Goal: Transaction & Acquisition: Purchase product/service

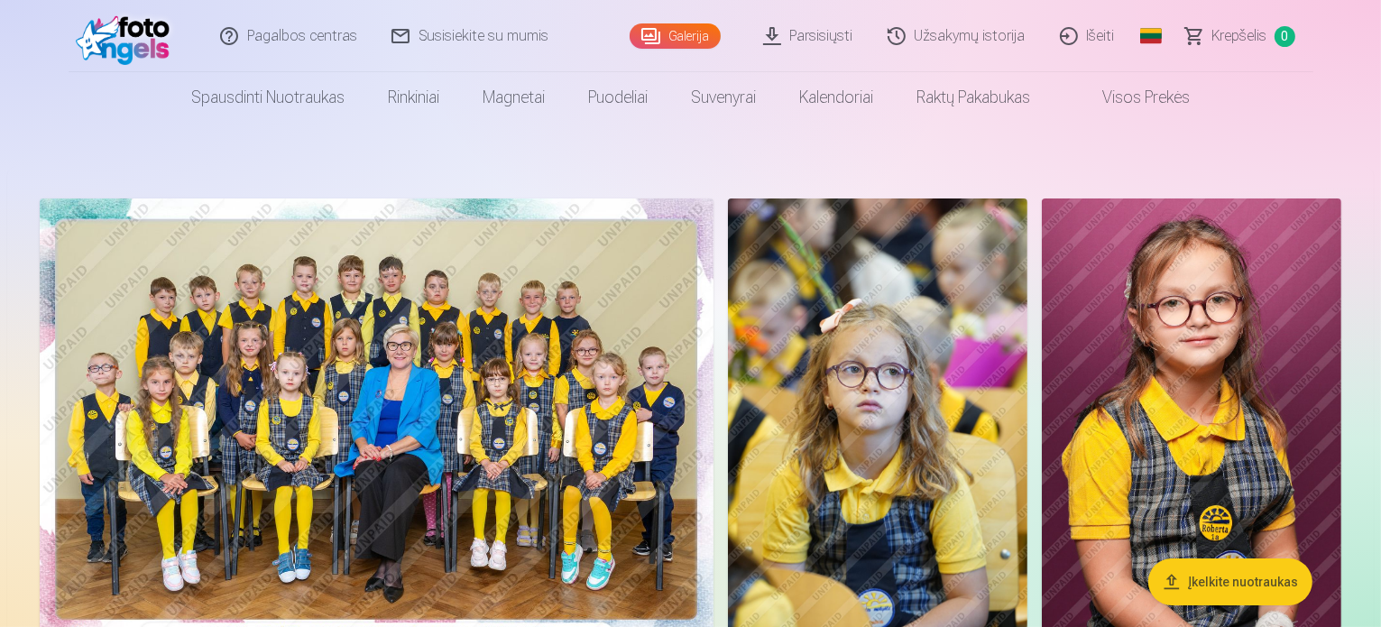
click at [617, 413] on img at bounding box center [377, 422] width 674 height 449
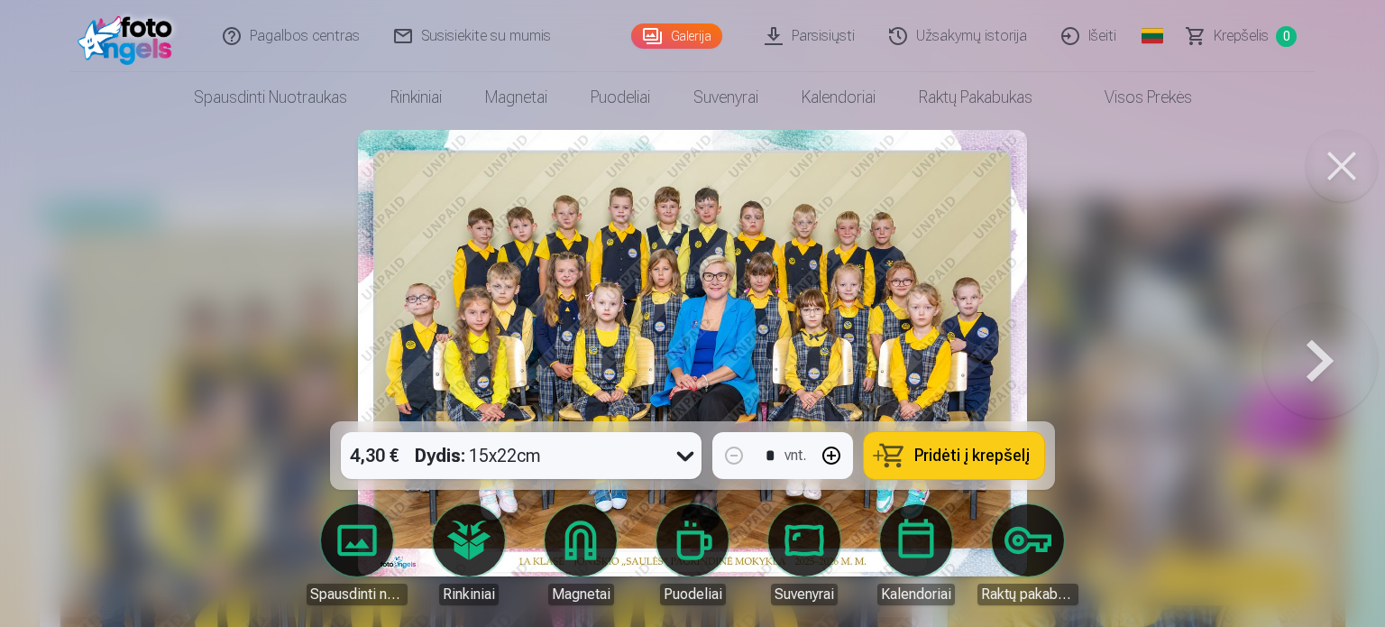
click at [681, 451] on icon at bounding box center [685, 455] width 29 height 29
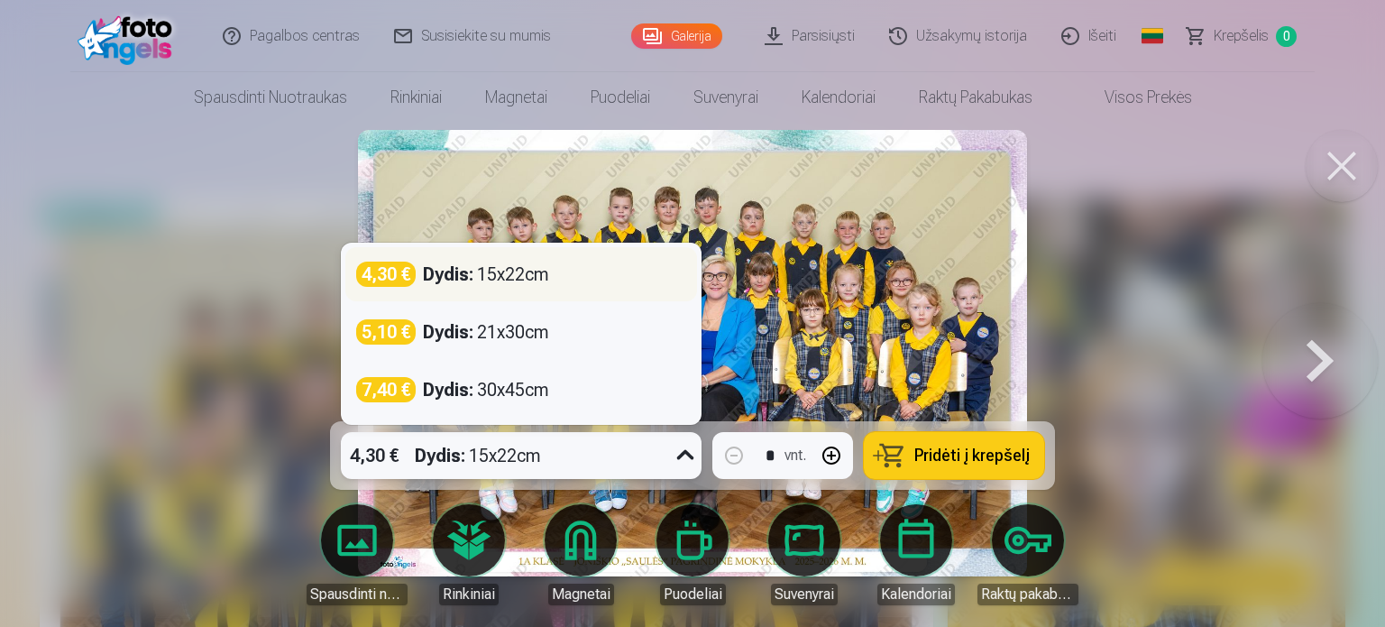
click at [533, 288] on div "4,30 € Dydis : 15x22cm" at bounding box center [521, 274] width 352 height 54
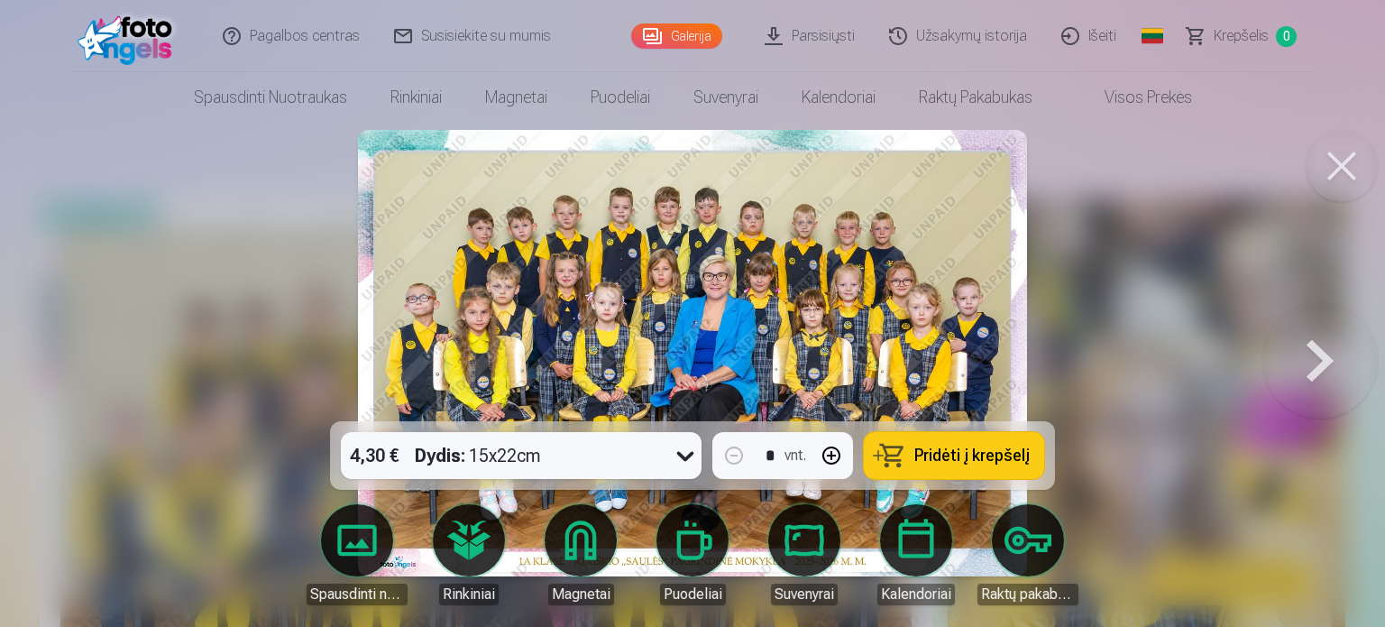
click at [1018, 457] on span "Pridėti į krepšelį" at bounding box center [971, 455] width 115 height 16
click at [1342, 363] on button at bounding box center [1320, 353] width 115 height 100
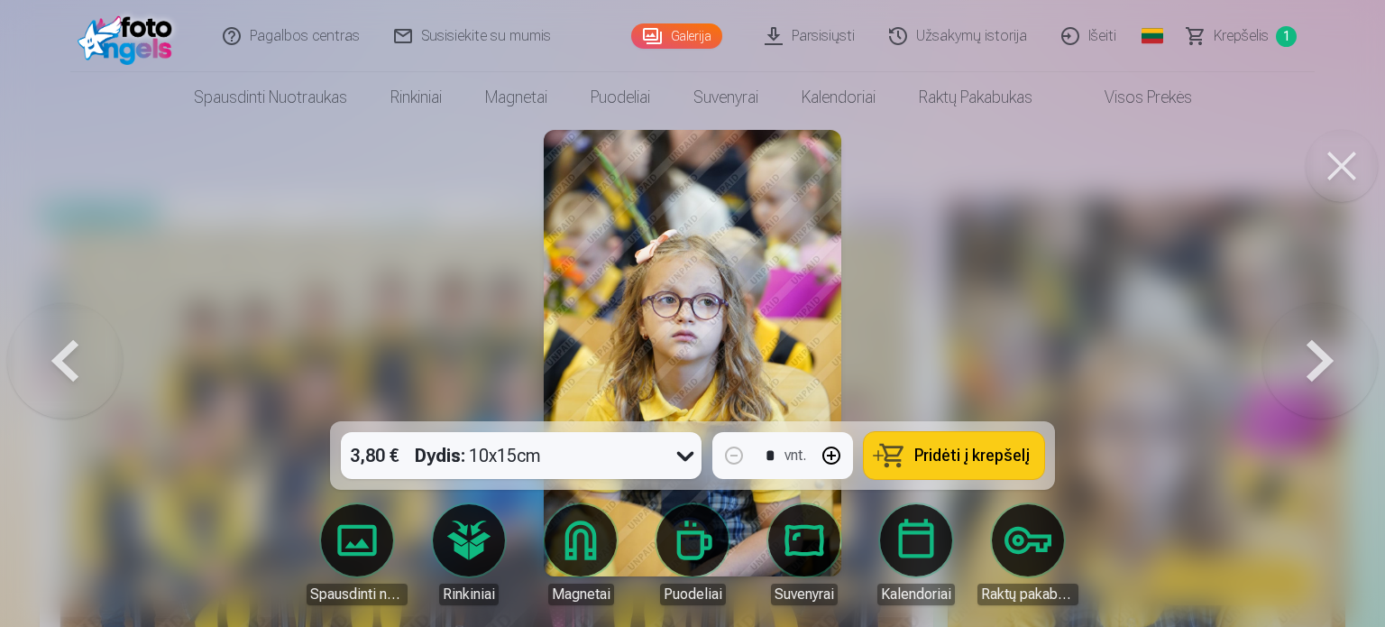
click at [1353, 151] on button at bounding box center [1342, 166] width 72 height 72
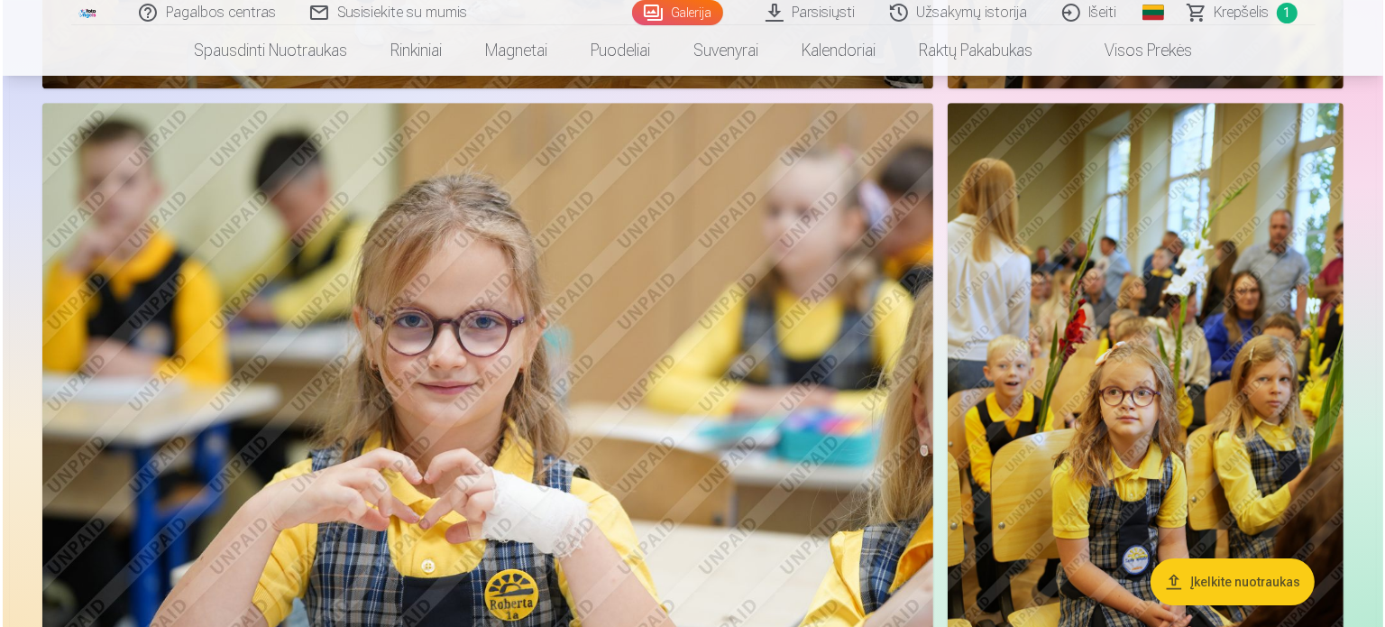
scroll to position [19317, 0]
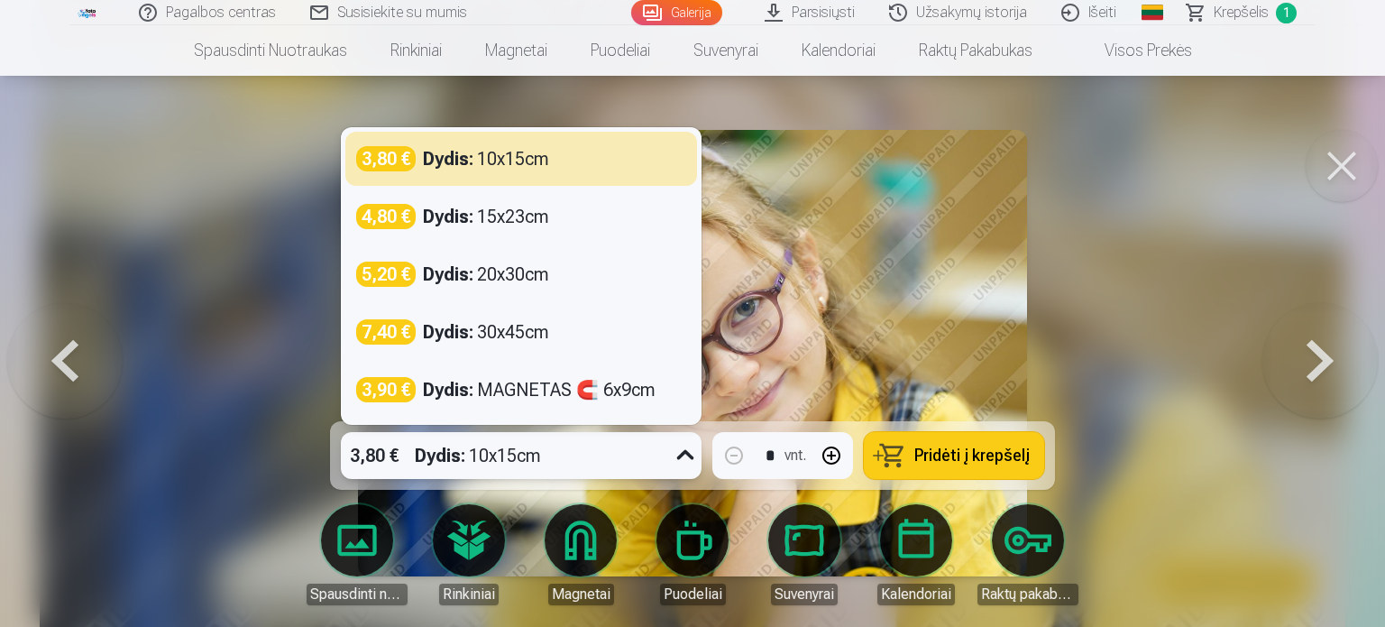
click at [674, 453] on icon at bounding box center [685, 455] width 29 height 29
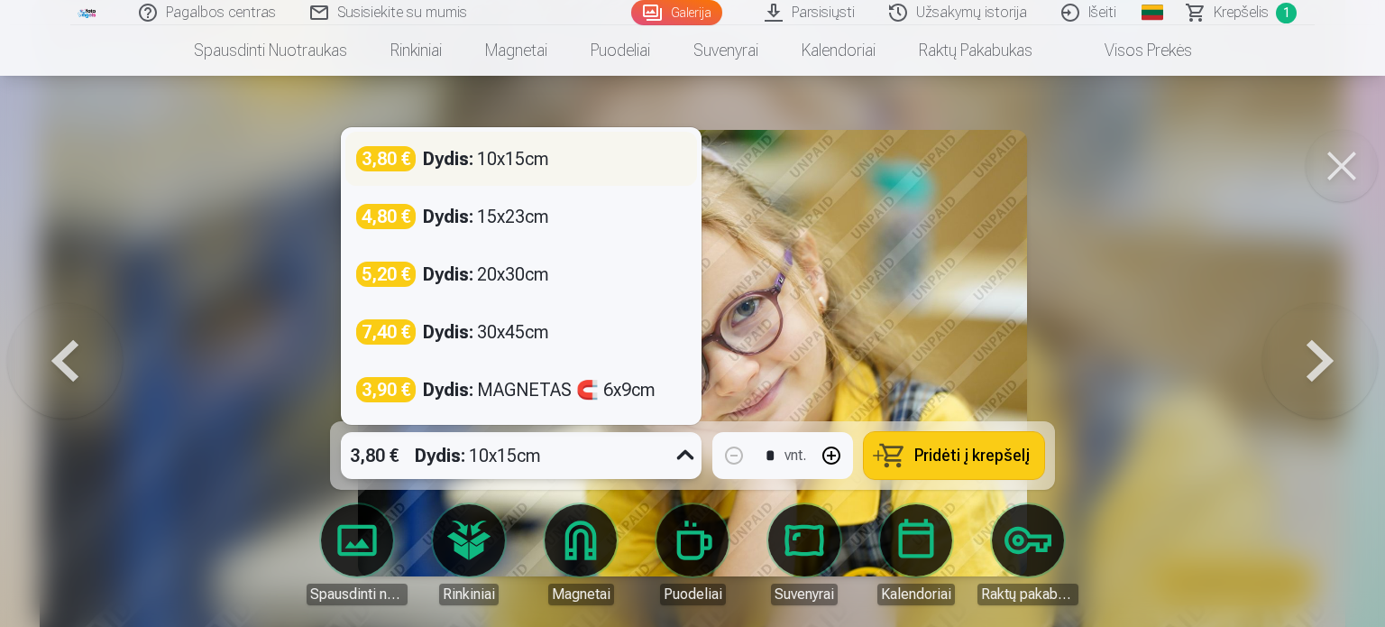
click at [532, 158] on div "Dydis : 10x15cm" at bounding box center [486, 158] width 126 height 25
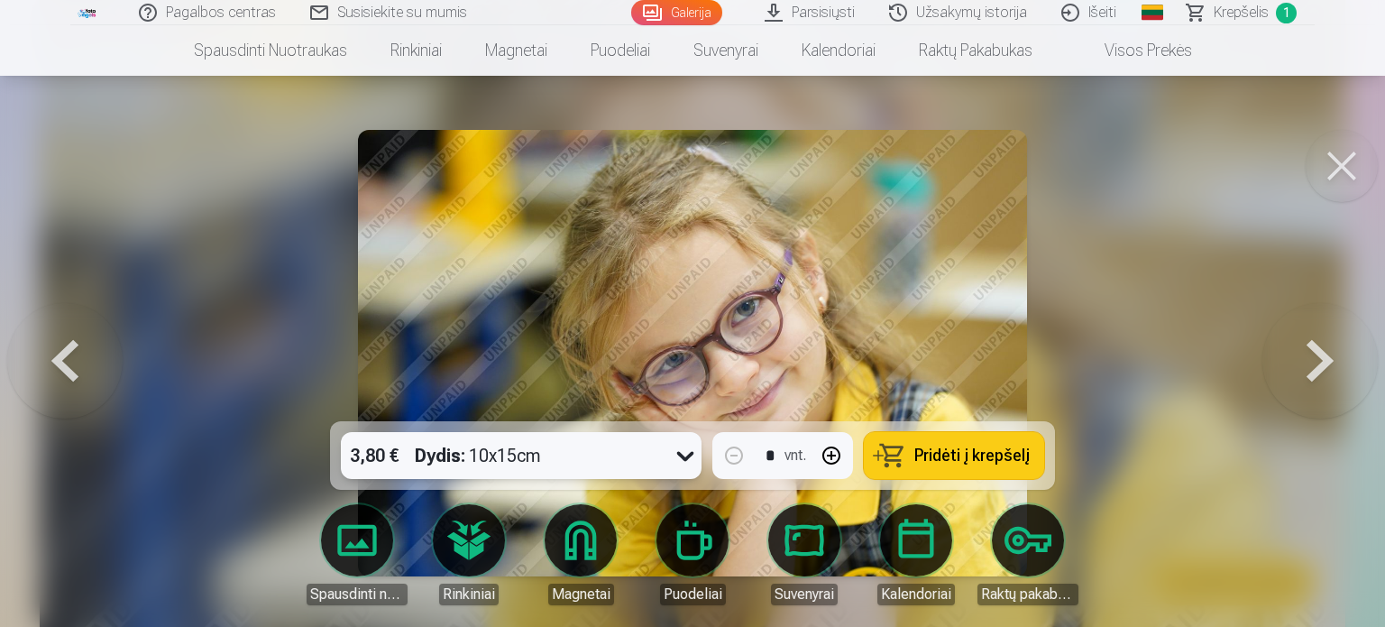
click at [995, 473] on button "Pridėti į krepšelį" at bounding box center [954, 455] width 180 height 47
click at [1340, 169] on button at bounding box center [1342, 166] width 72 height 72
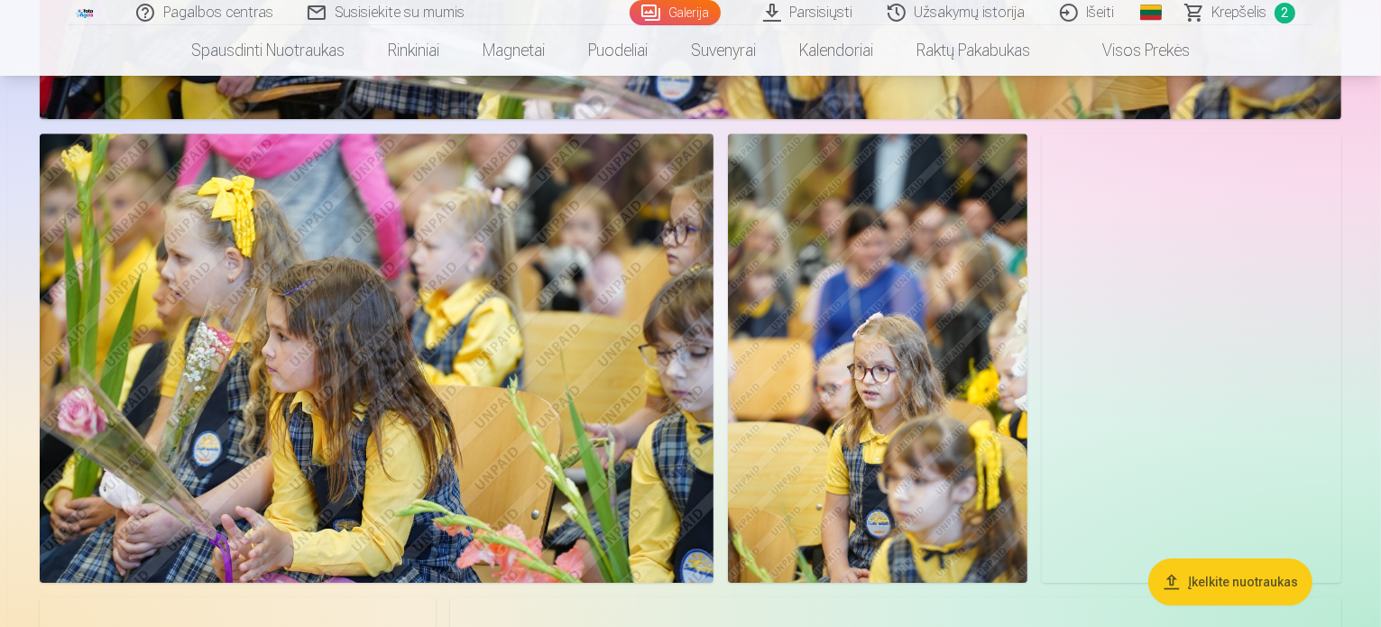
scroll to position [26219, 0]
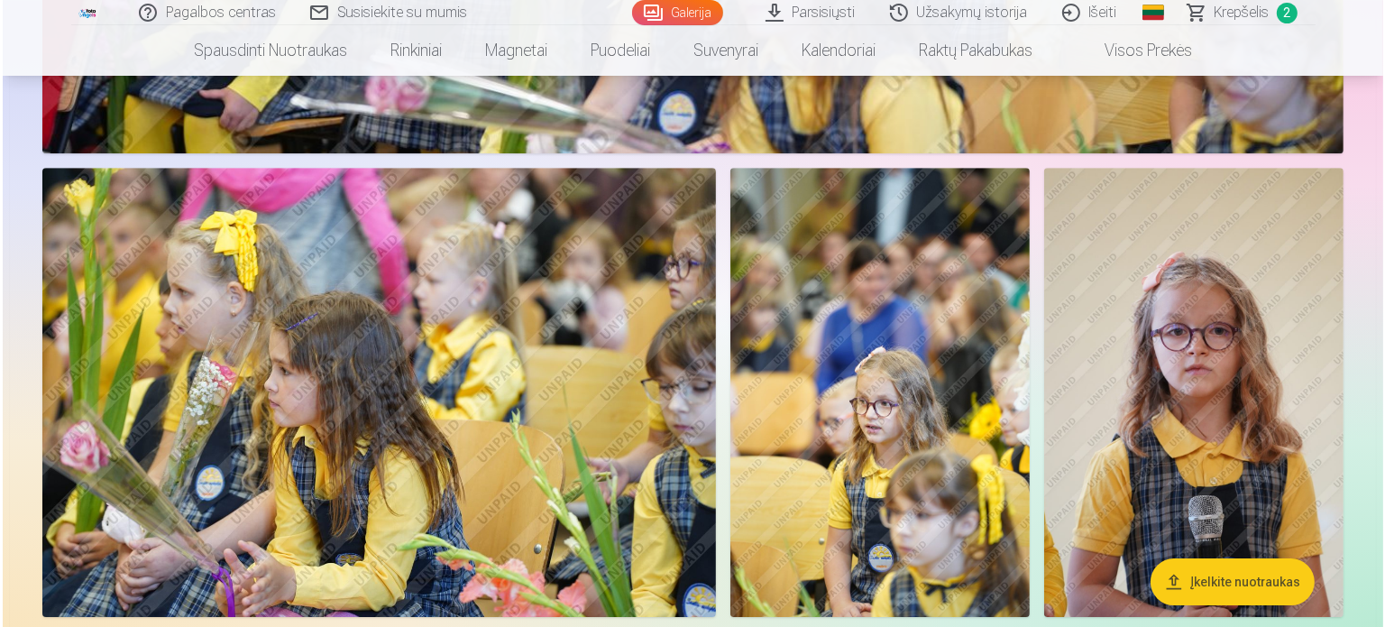
scroll to position [26303, 0]
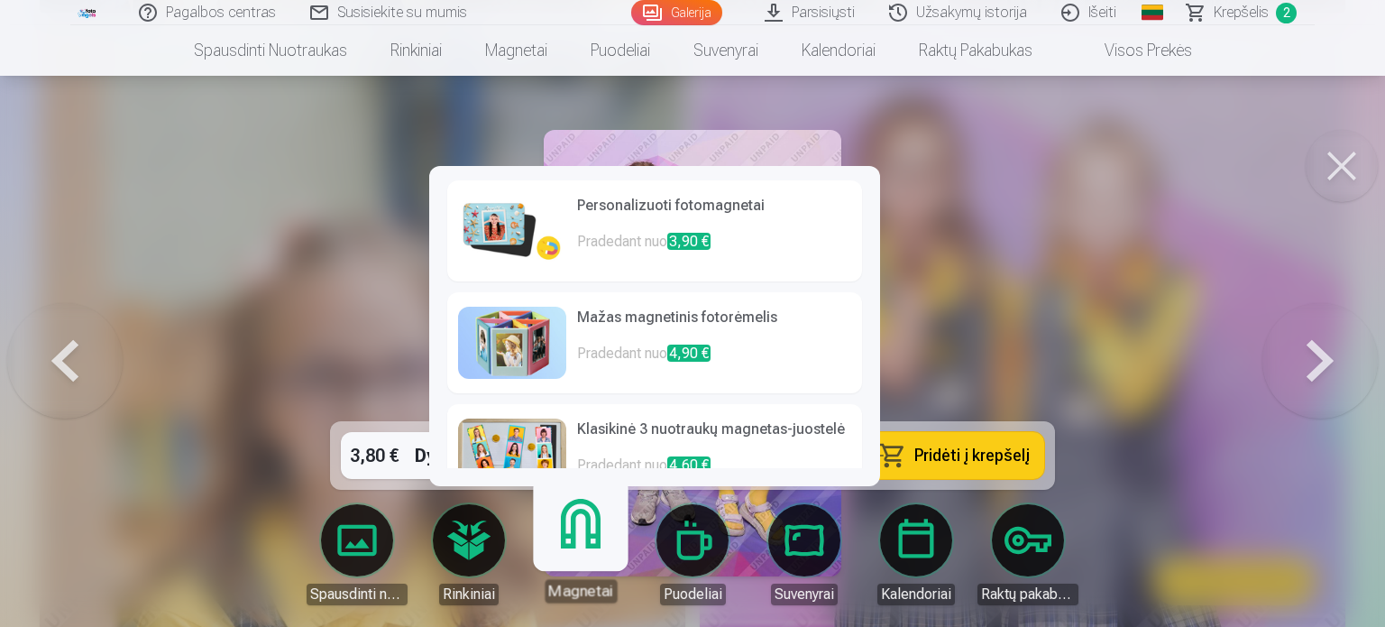
click at [562, 539] on link "Magnetai" at bounding box center [580, 546] width 111 height 111
click at [587, 542] on link "Magnetai" at bounding box center [580, 546] width 111 height 111
click at [635, 216] on h6 "Personalizuoti fotomagnetai" at bounding box center [714, 213] width 274 height 36
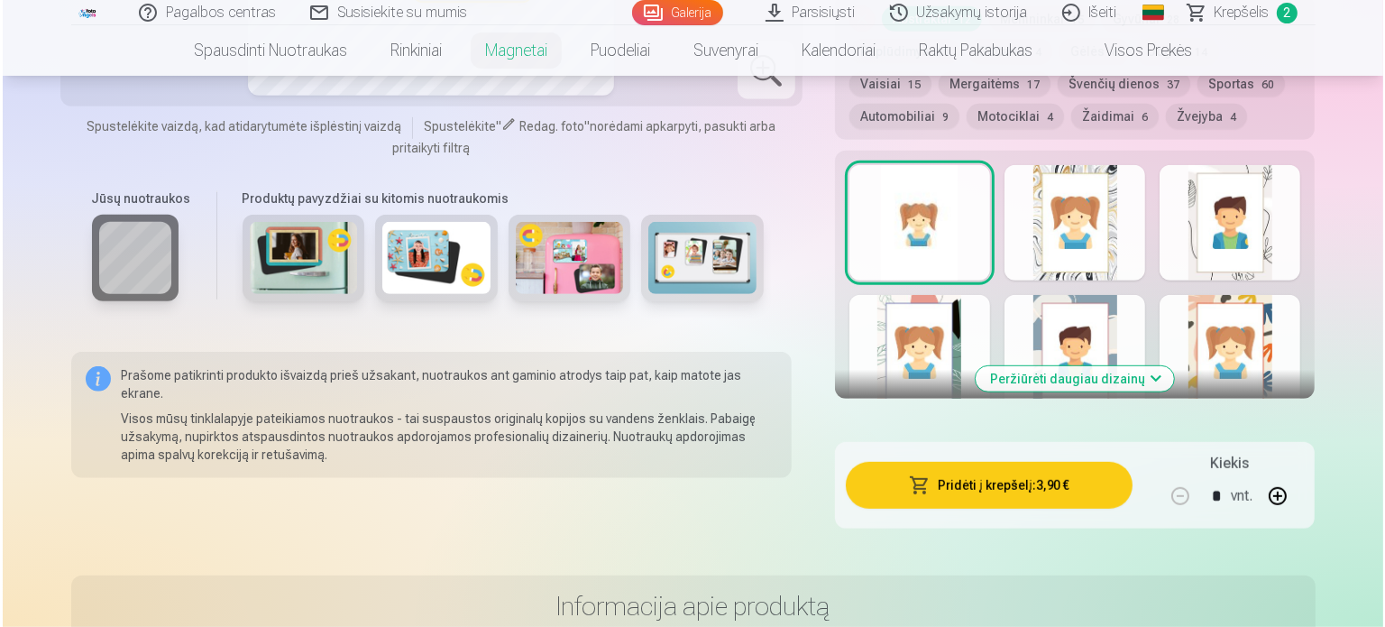
scroll to position [981, 0]
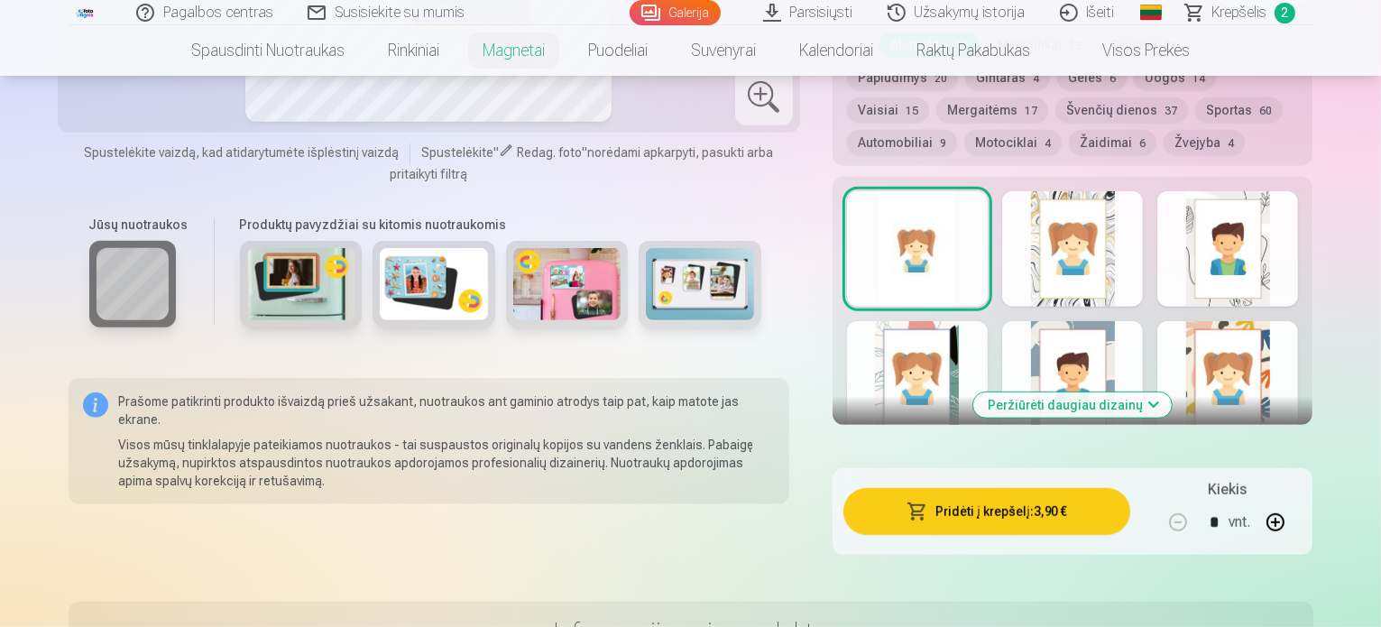
click at [1050, 488] on button "Pridėti į krepšelį : 3,90 €" at bounding box center [987, 511] width 288 height 47
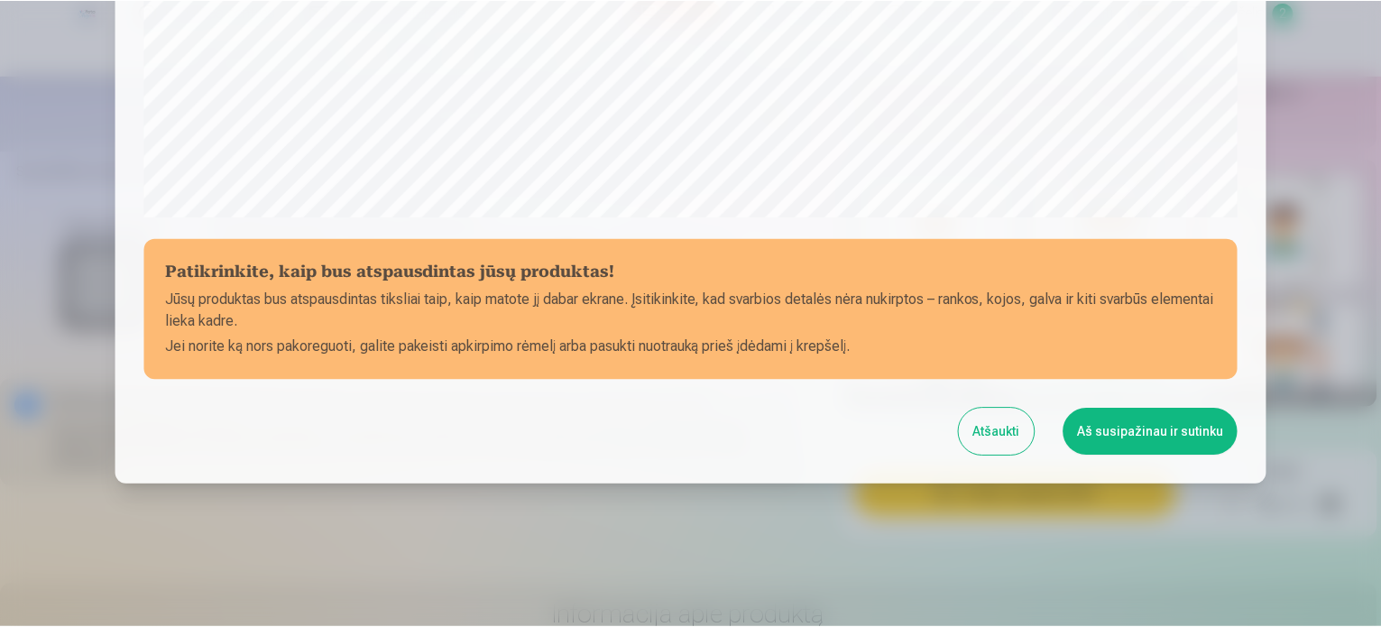
scroll to position [671, 0]
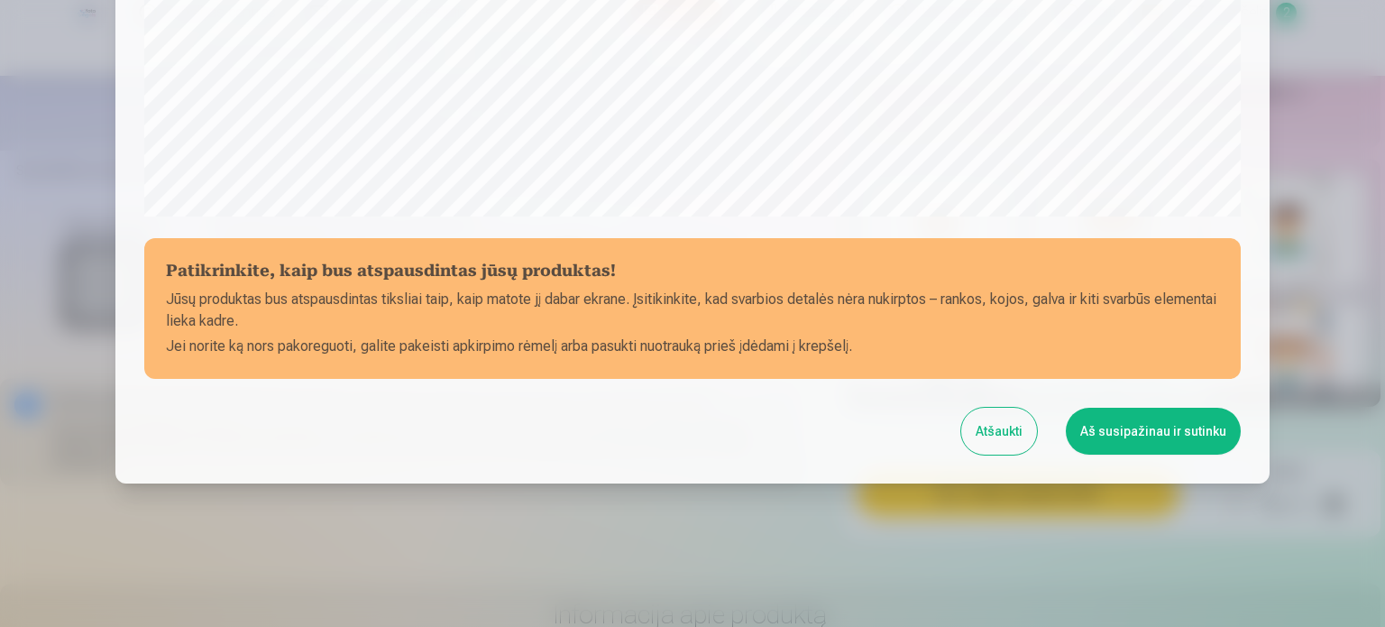
click at [1144, 434] on button "Aš susipažinau ir sutinku" at bounding box center [1153, 431] width 175 height 47
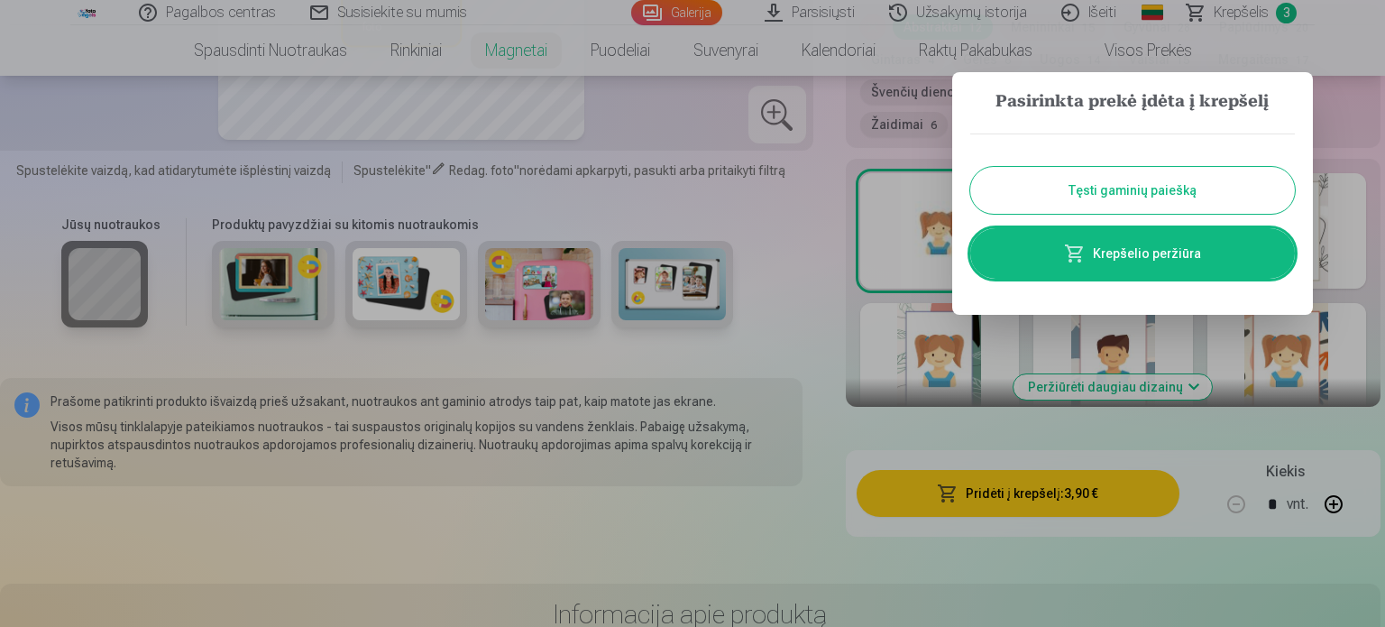
click at [1164, 186] on button "Tęsti gaminių paiešką" at bounding box center [1132, 190] width 325 height 47
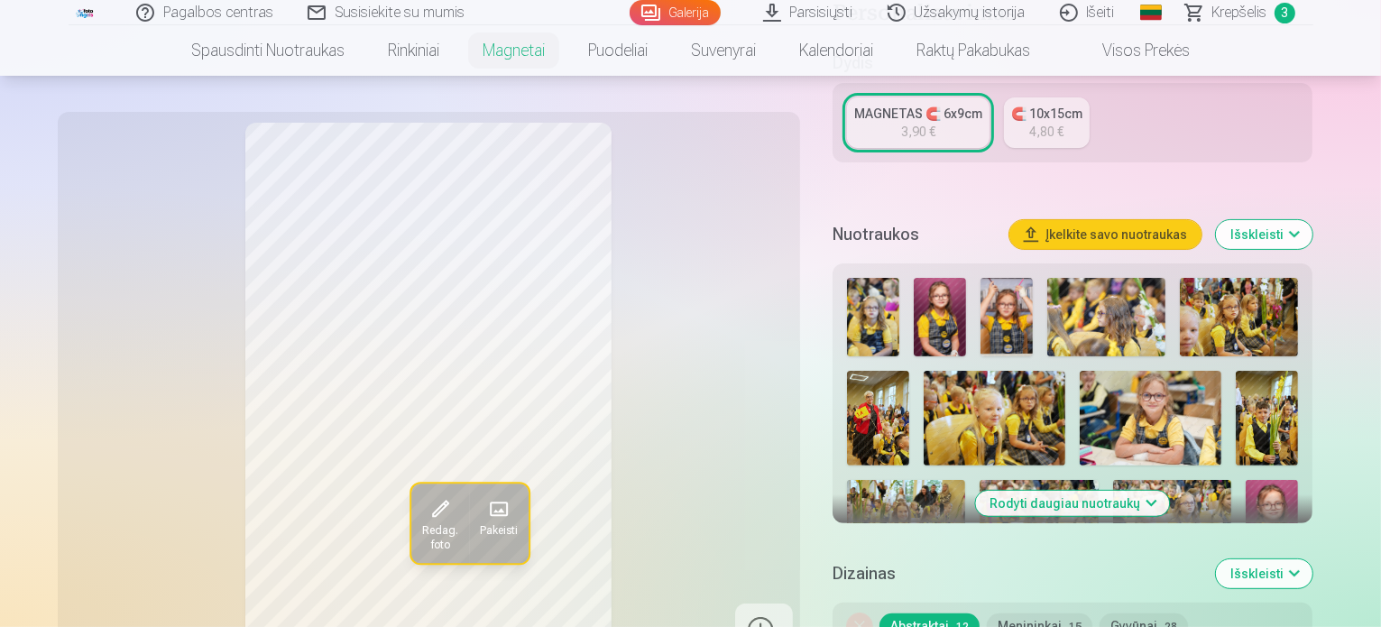
scroll to position [401, 0]
click at [1170, 490] on button "Rodyti daugiau nuotraukų" at bounding box center [1073, 502] width 194 height 25
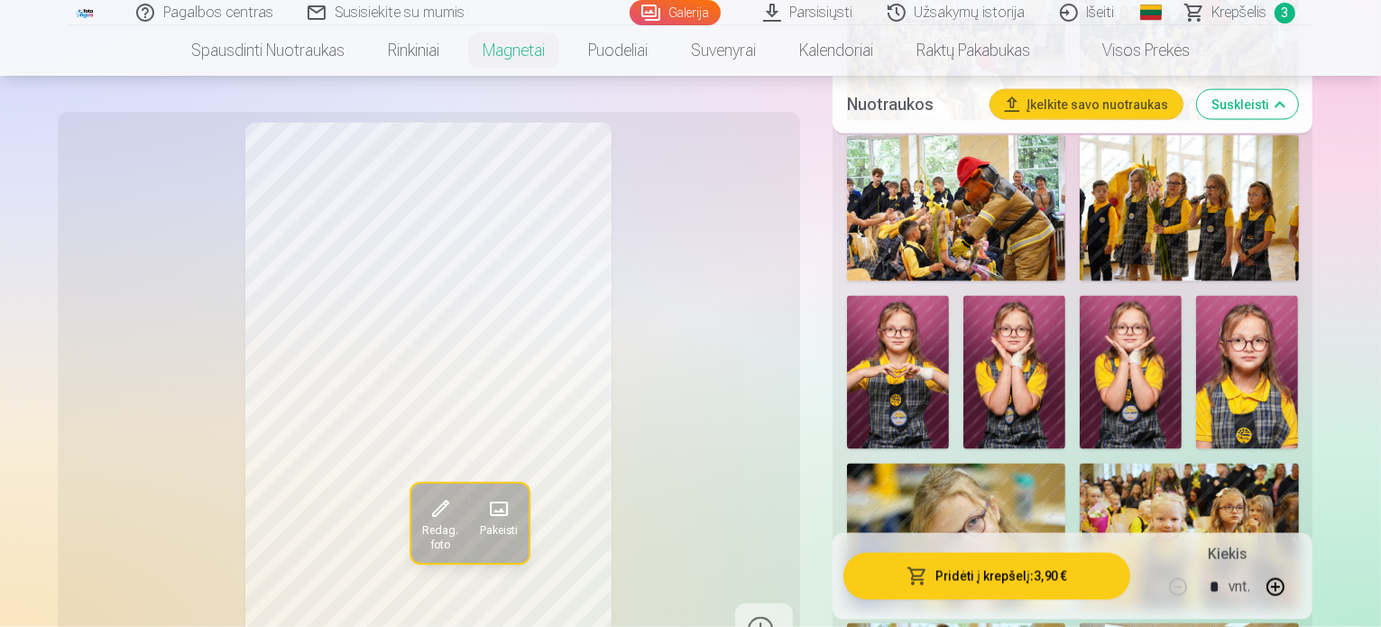
scroll to position [2899, 0]
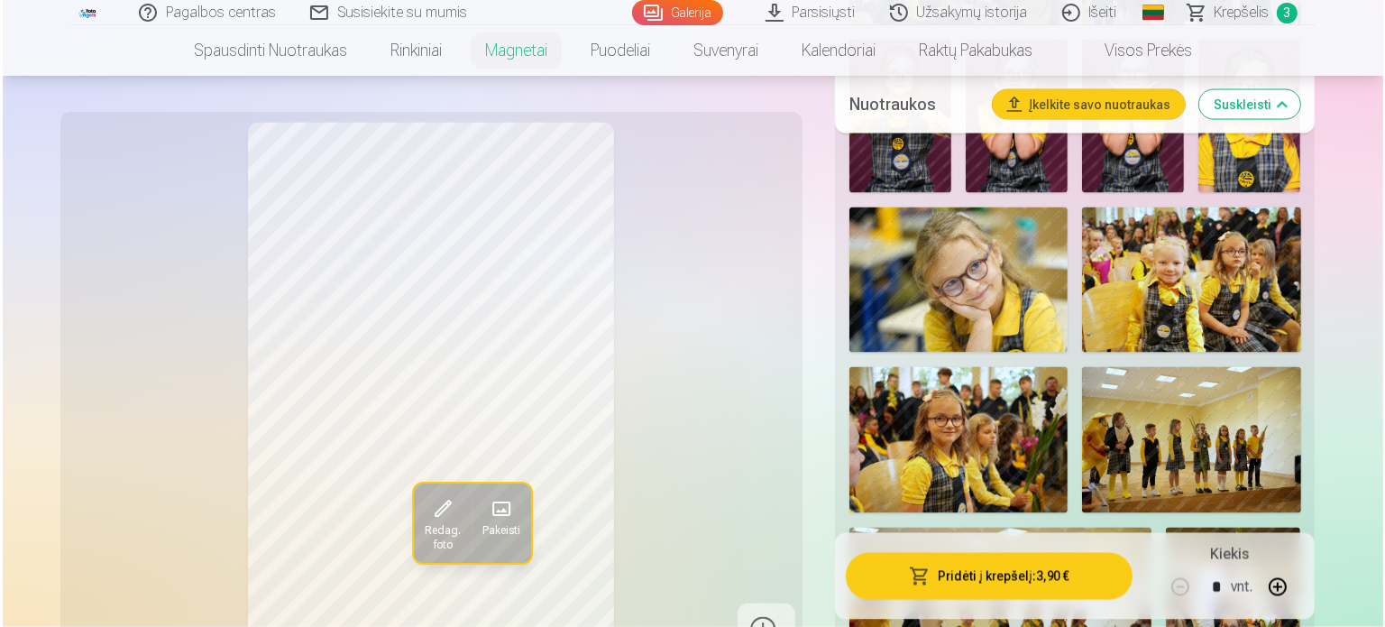
scroll to position [3206, 0]
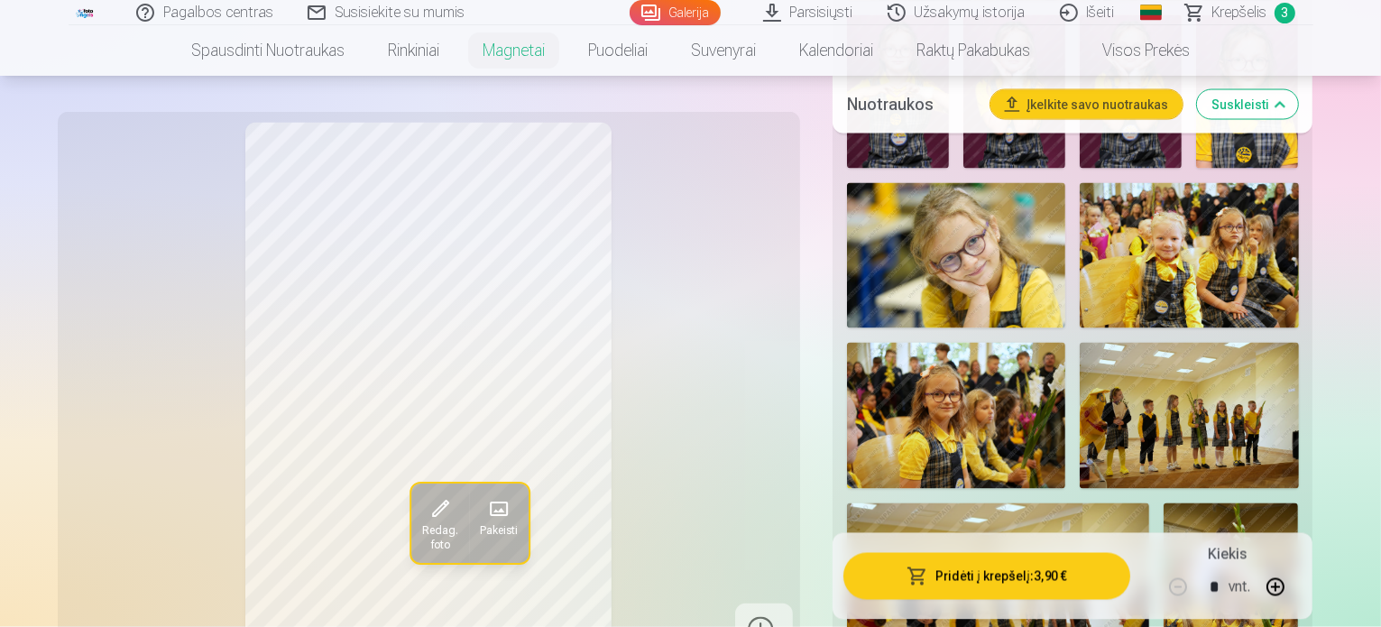
click at [1035, 584] on button "Pridėti į krepšelį : 3,90 €" at bounding box center [987, 576] width 288 height 47
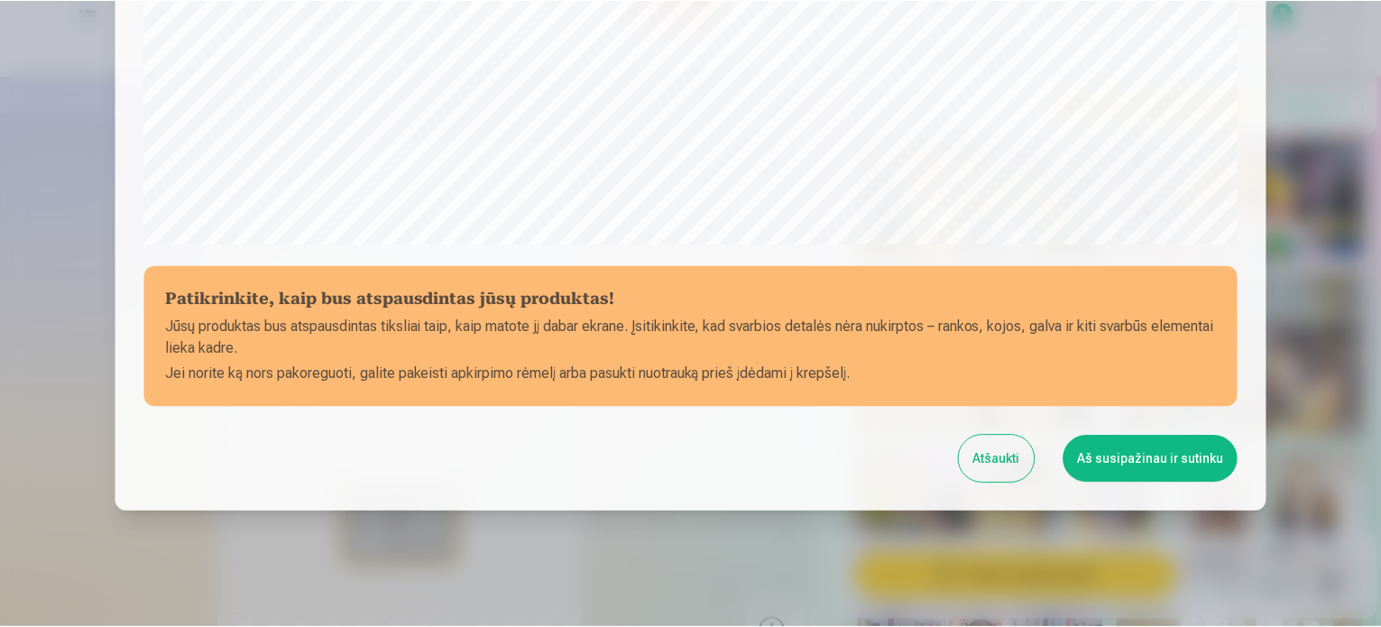
scroll to position [671, 0]
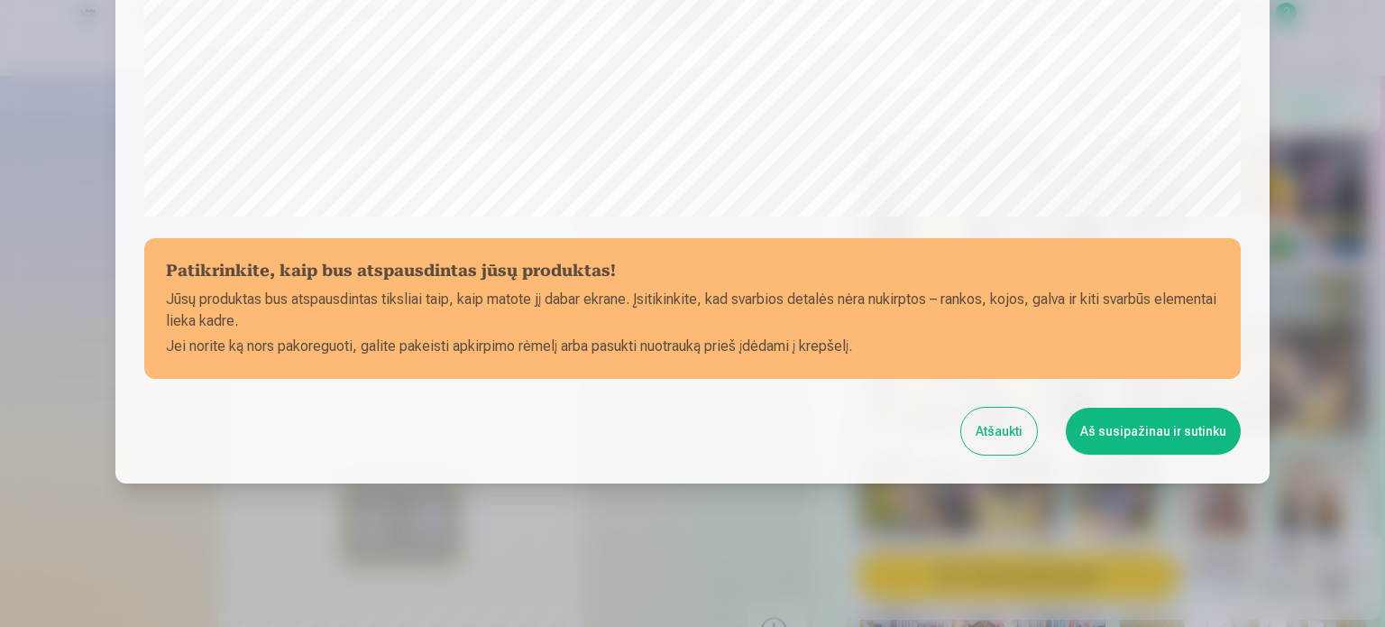
click at [1166, 438] on button "Aš susipažinau ir sutinku" at bounding box center [1153, 431] width 175 height 47
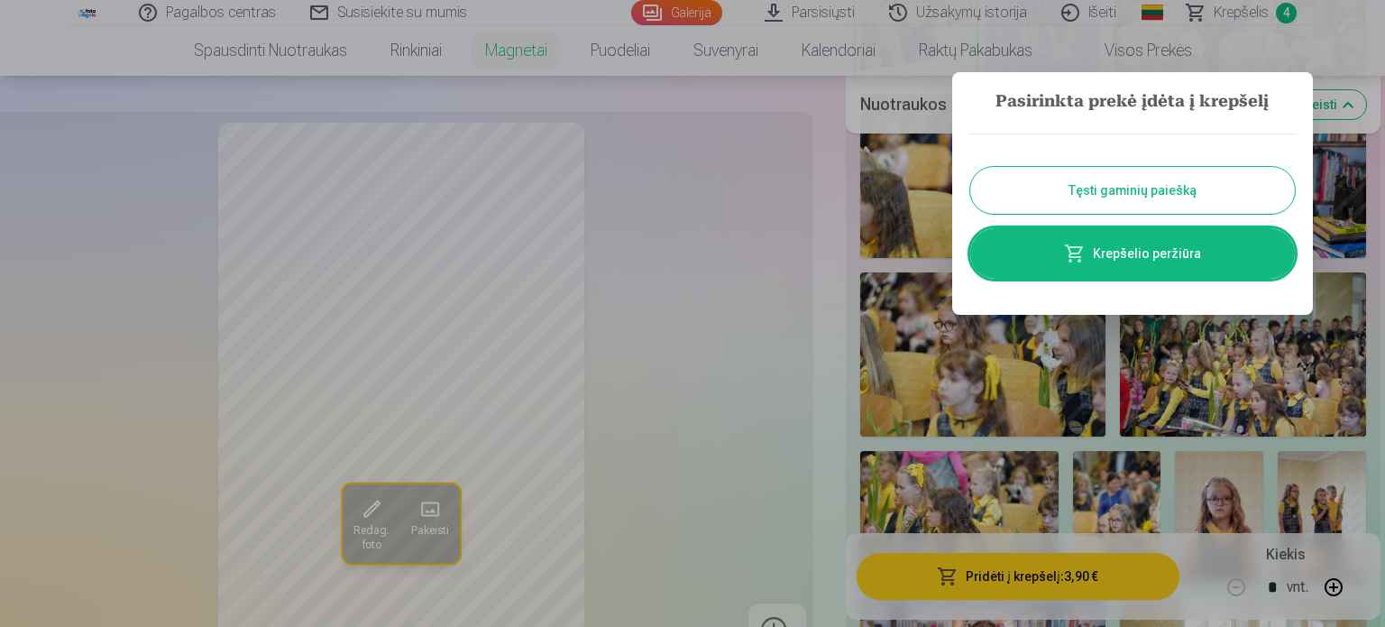
click at [1173, 256] on link "Krepšelio peržiūra" at bounding box center [1132, 253] width 325 height 51
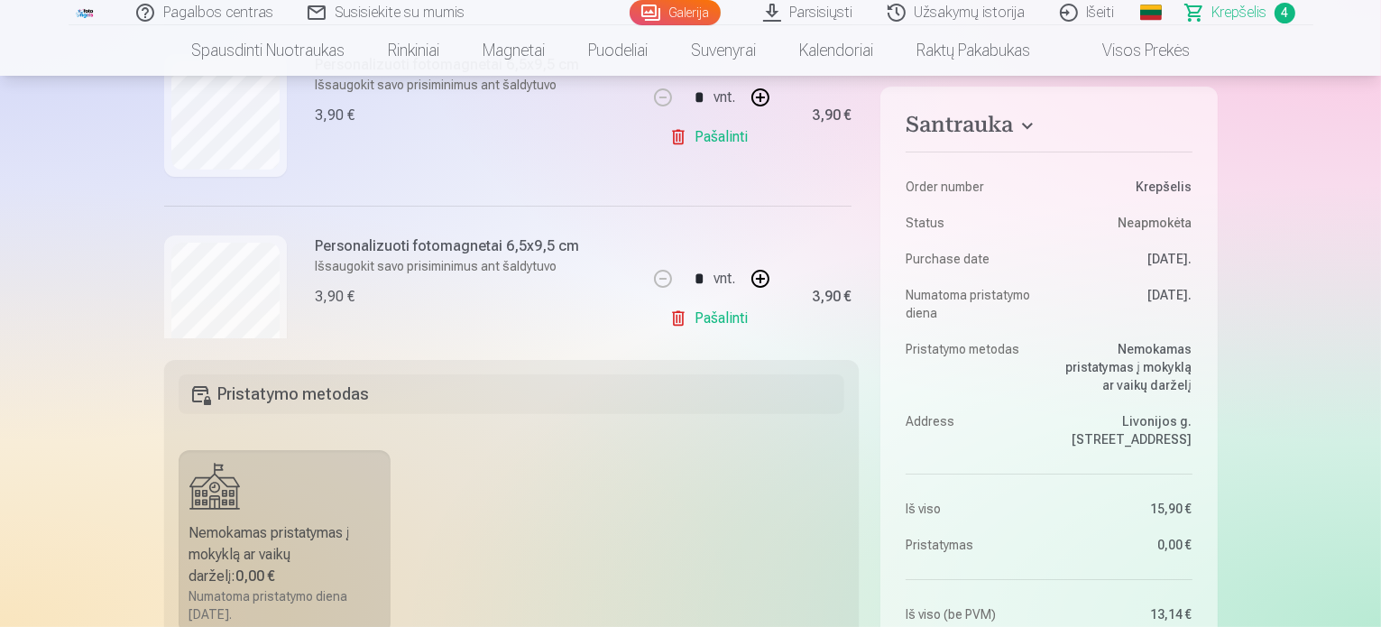
scroll to position [617, 0]
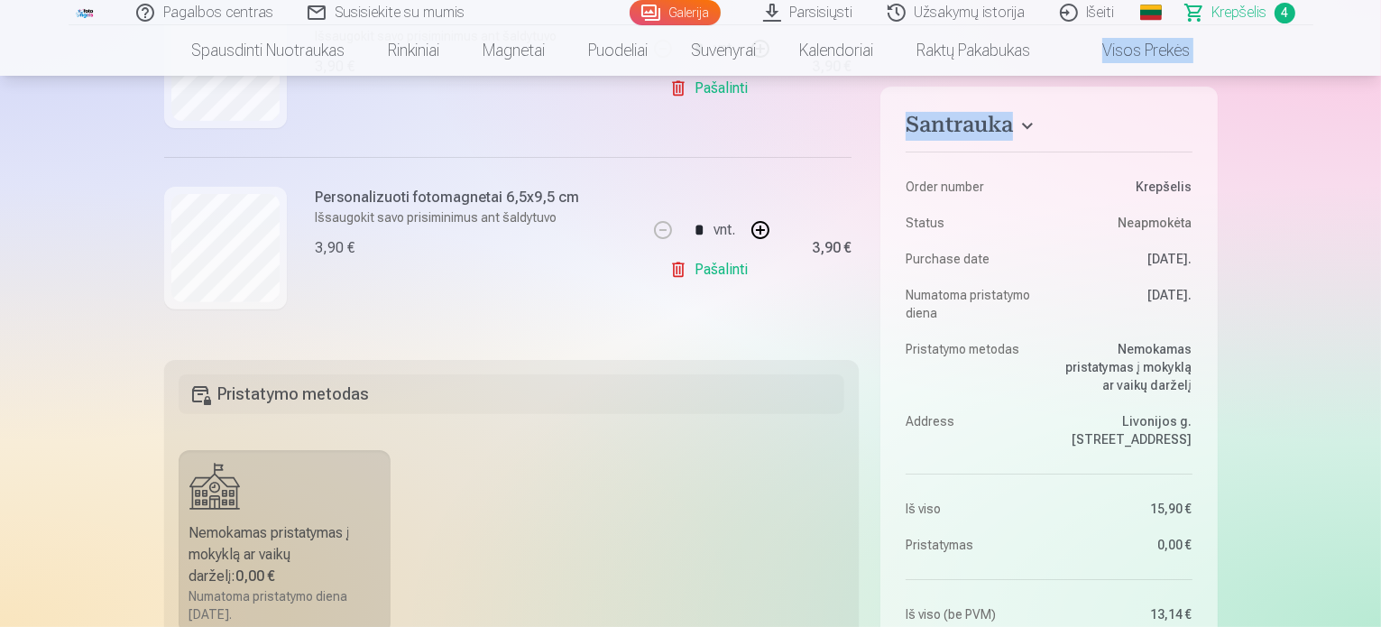
drag, startPoint x: 1380, startPoint y: 49, endPoint x: 1384, endPoint y: 114, distance: 65.1
click at [1380, 114] on html "Pagalbos centras Susisiekite su mumis Galerija Parsisiųsti Užsakymų istorija Iš…" at bounding box center [690, 96] width 1381 height 627
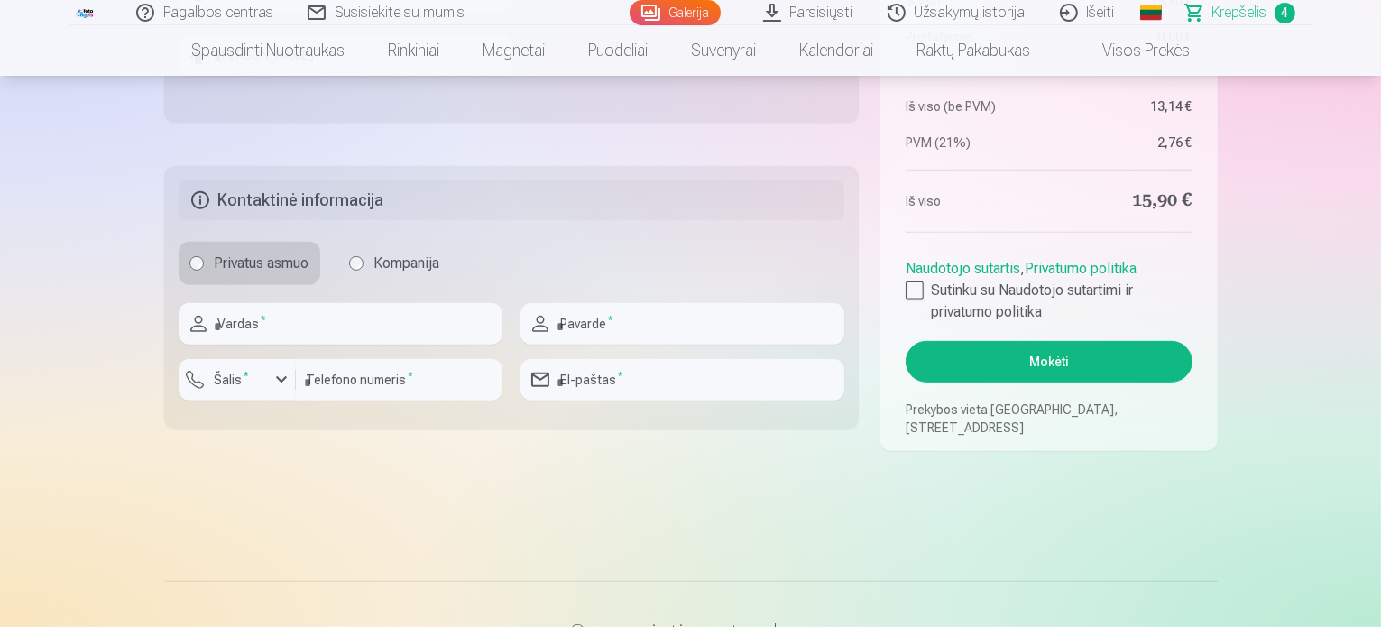
scroll to position [727, 0]
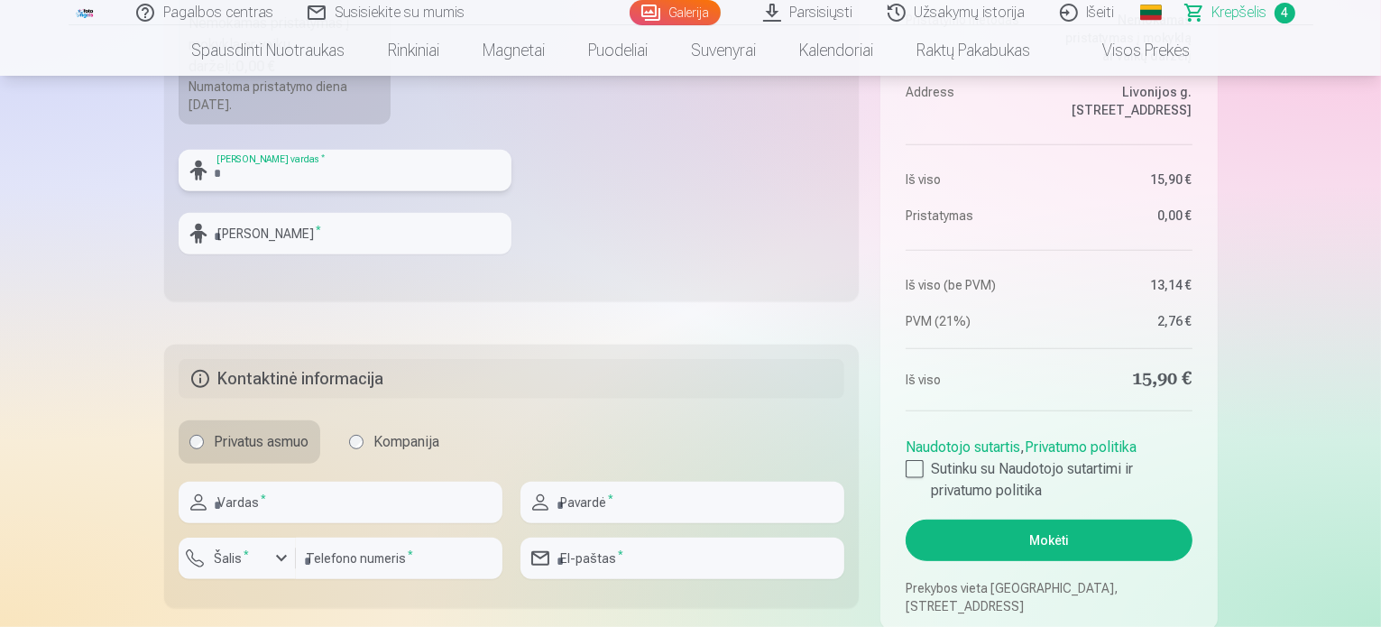
click at [363, 171] on input "text" at bounding box center [345, 170] width 333 height 41
type input "*"
type input "*******"
click at [310, 238] on input "text" at bounding box center [345, 233] width 333 height 41
type input "*******"
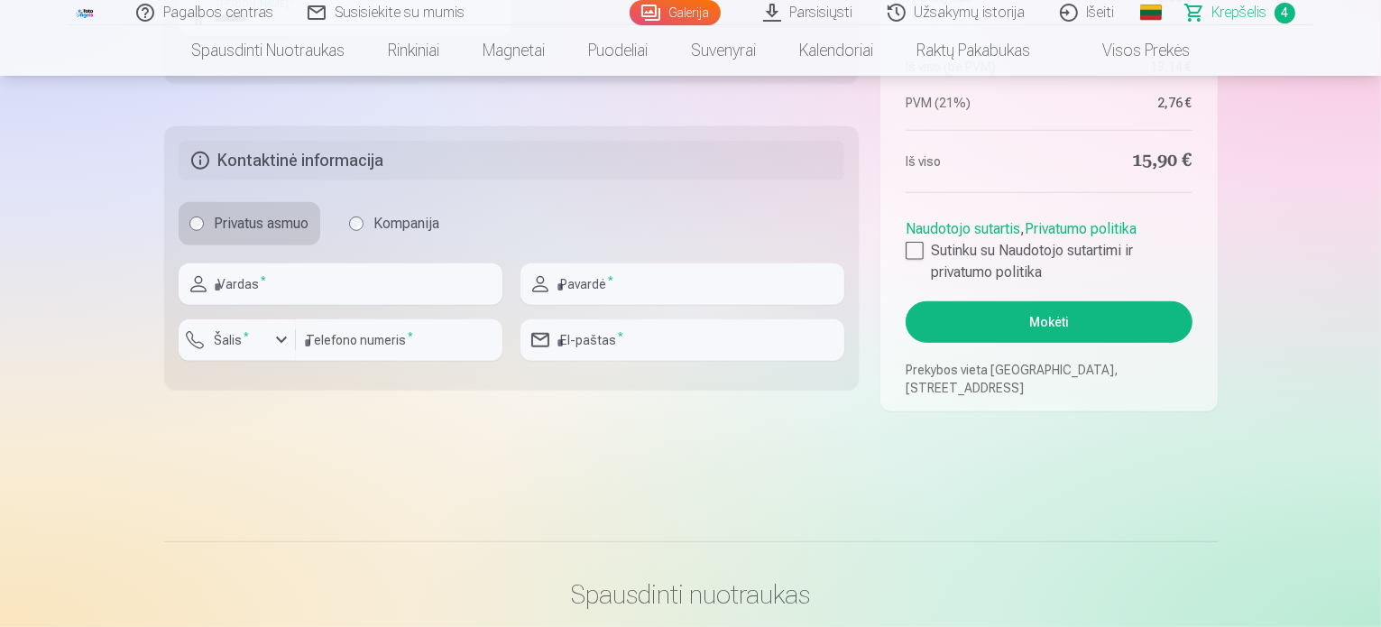
scroll to position [930, 0]
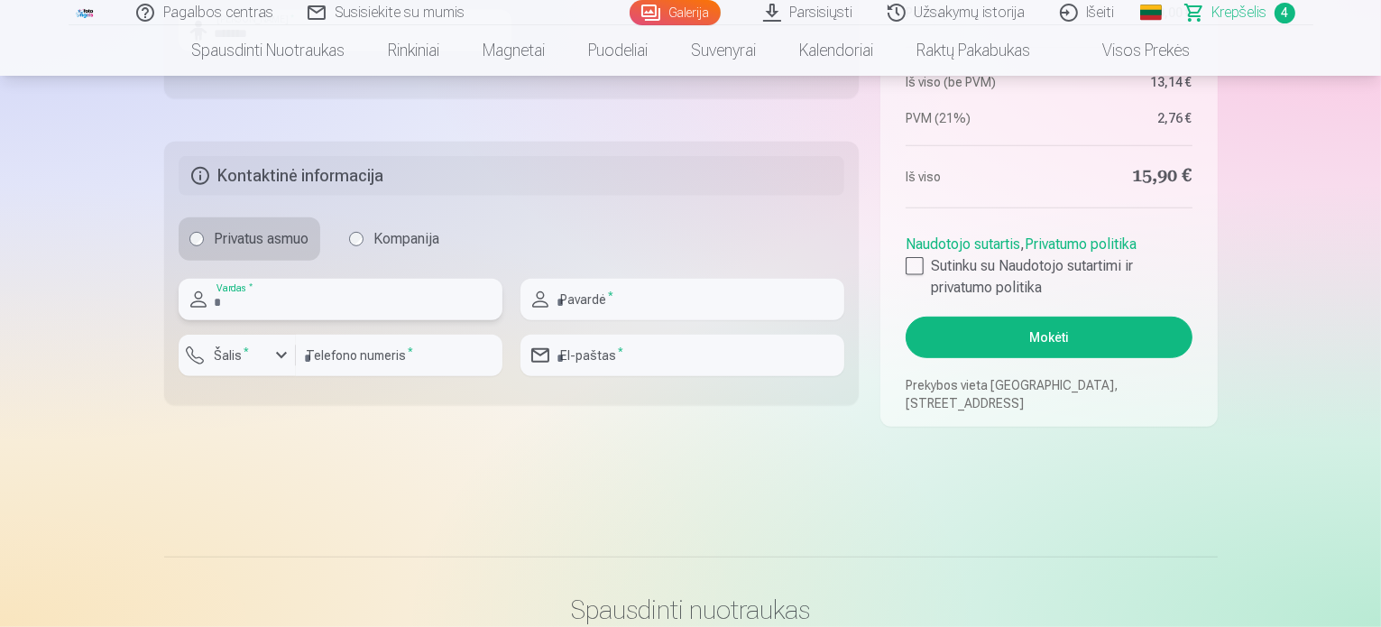
click at [309, 306] on input "text" at bounding box center [341, 299] width 324 height 41
type input "********"
type input "*******"
type input "*********"
type input "**********"
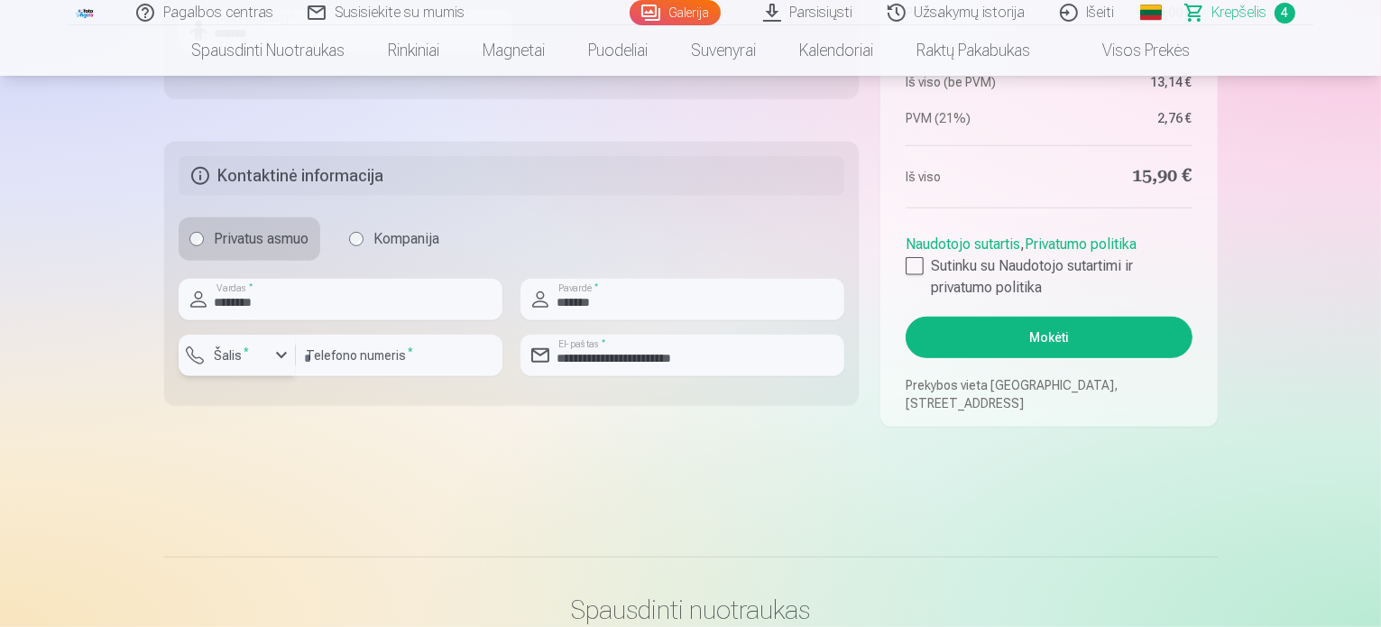
click at [285, 363] on div "button" at bounding box center [282, 355] width 22 height 22
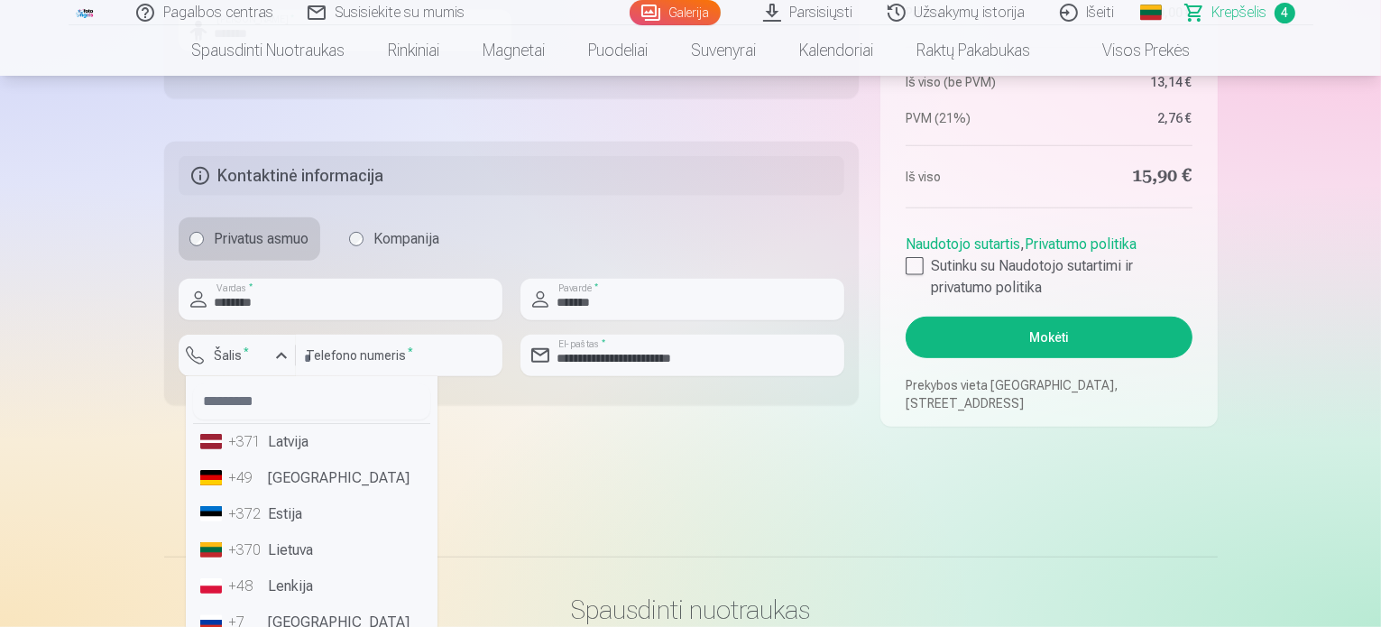
click at [283, 555] on li "+370 Lietuva" at bounding box center [311, 550] width 237 height 36
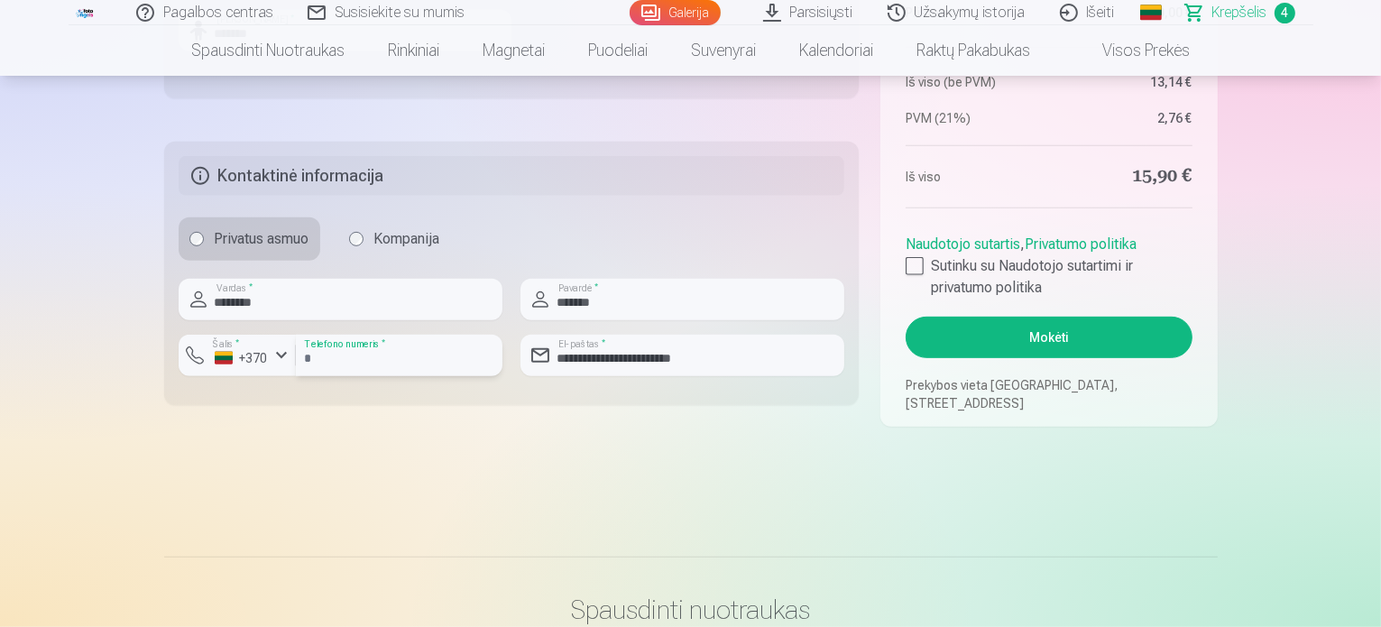
click at [310, 355] on input "*********" at bounding box center [399, 355] width 207 height 41
type input "********"
click at [1080, 337] on button "Mokėti" at bounding box center [1048, 337] width 286 height 41
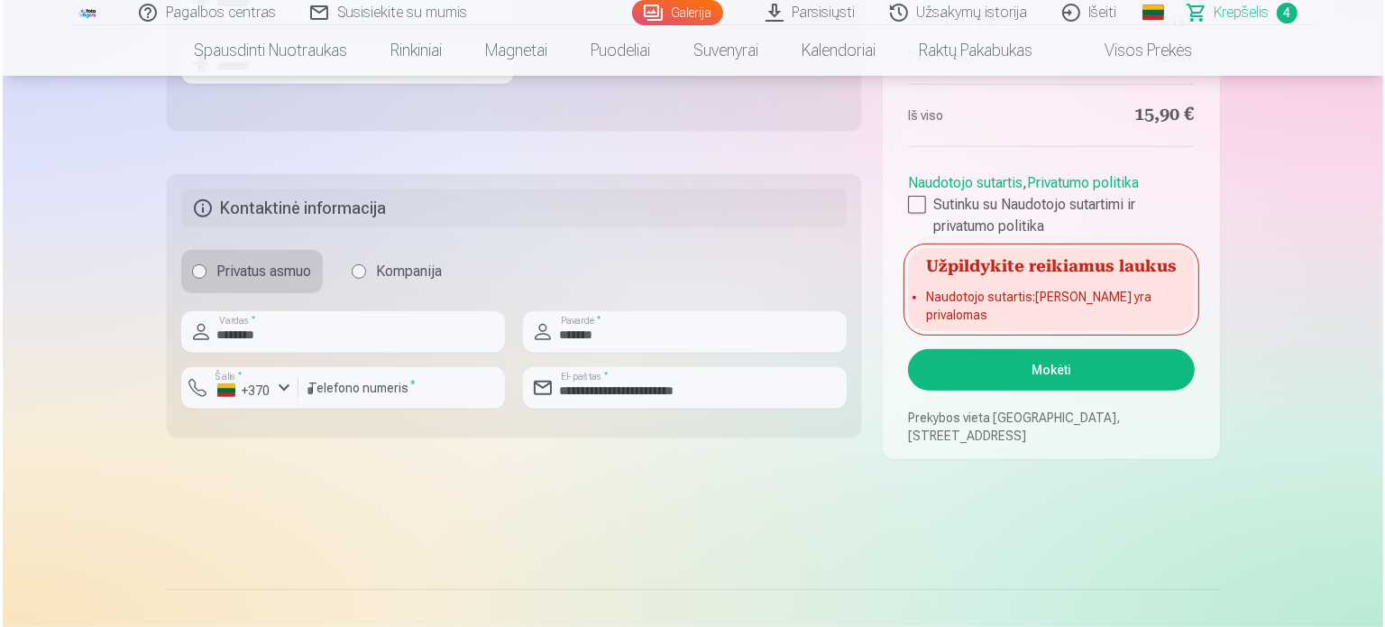
scroll to position [856, 0]
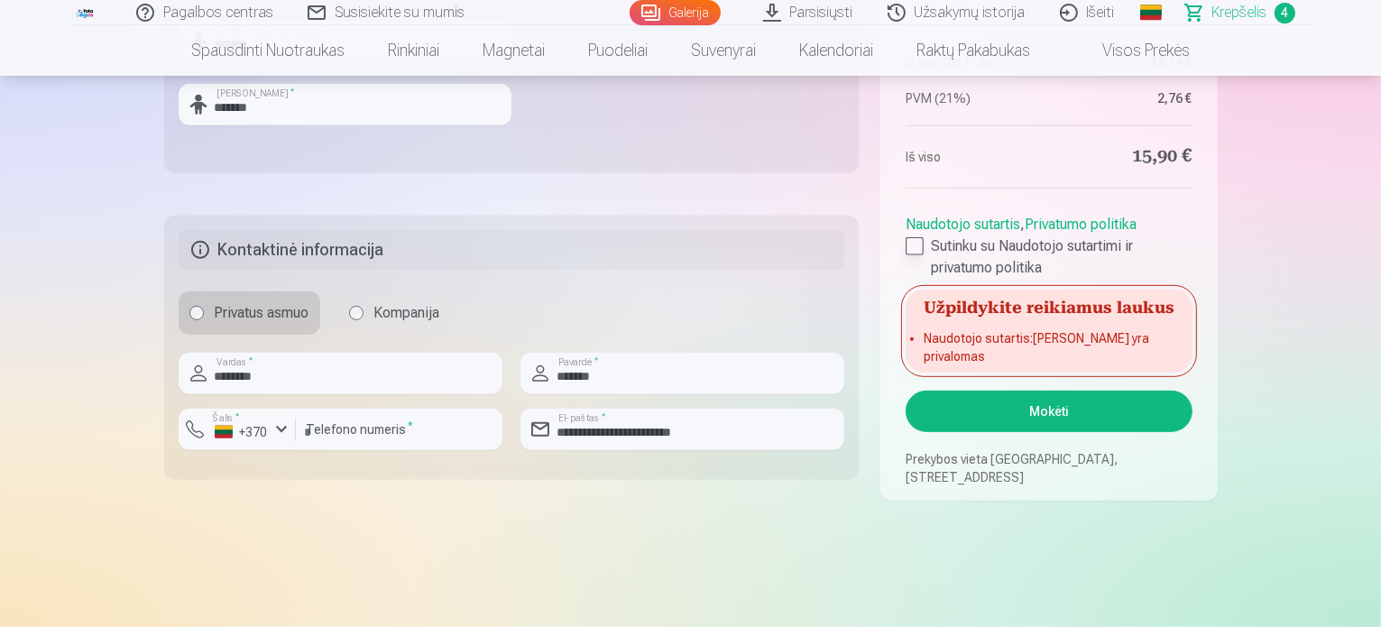
click at [921, 255] on div at bounding box center [914, 246] width 18 height 18
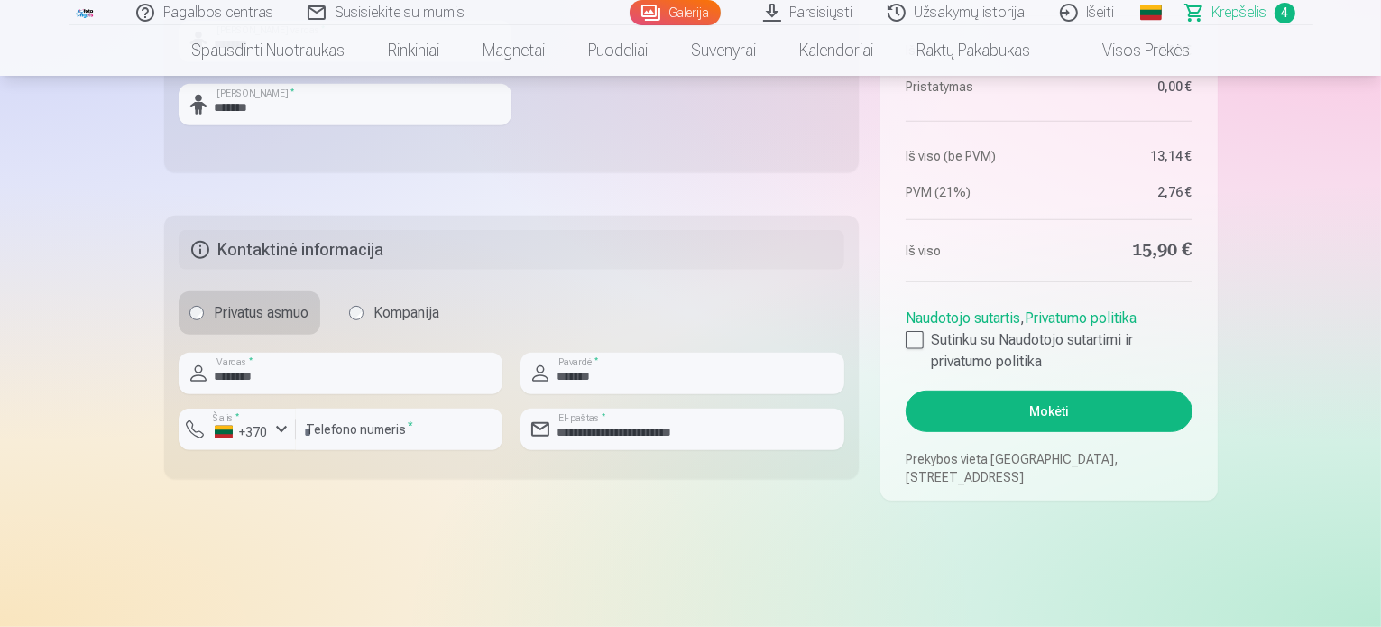
click at [1105, 419] on button "Mokėti" at bounding box center [1048, 410] width 286 height 41
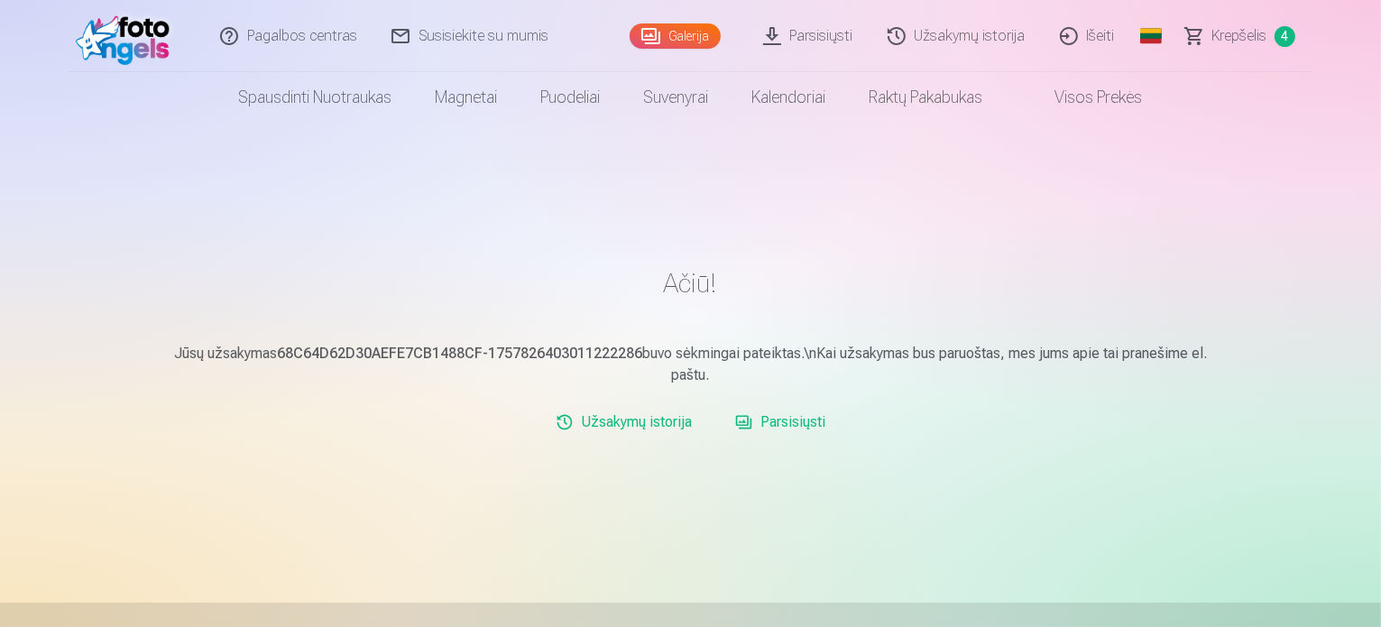
click at [816, 35] on link "Parsisiųsti" at bounding box center [809, 36] width 124 height 72
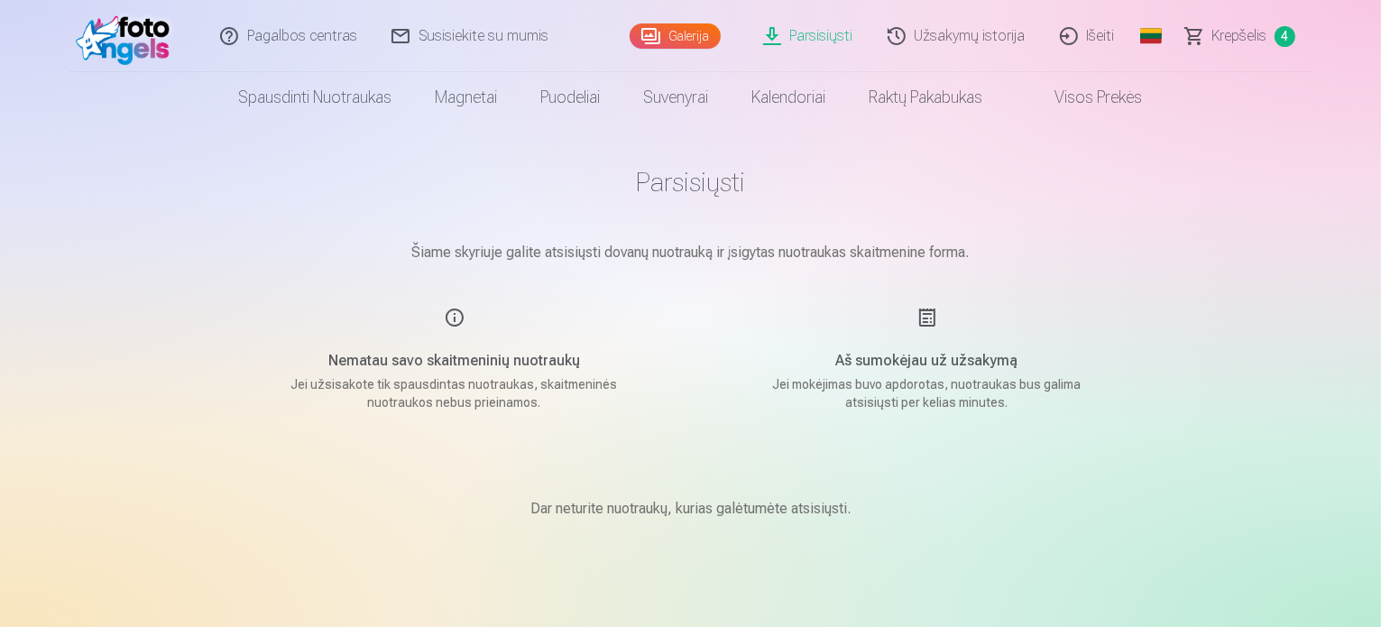
click at [1080, 37] on link "Išeiti" at bounding box center [1087, 36] width 89 height 72
